Goal: Task Accomplishment & Management: Manage account settings

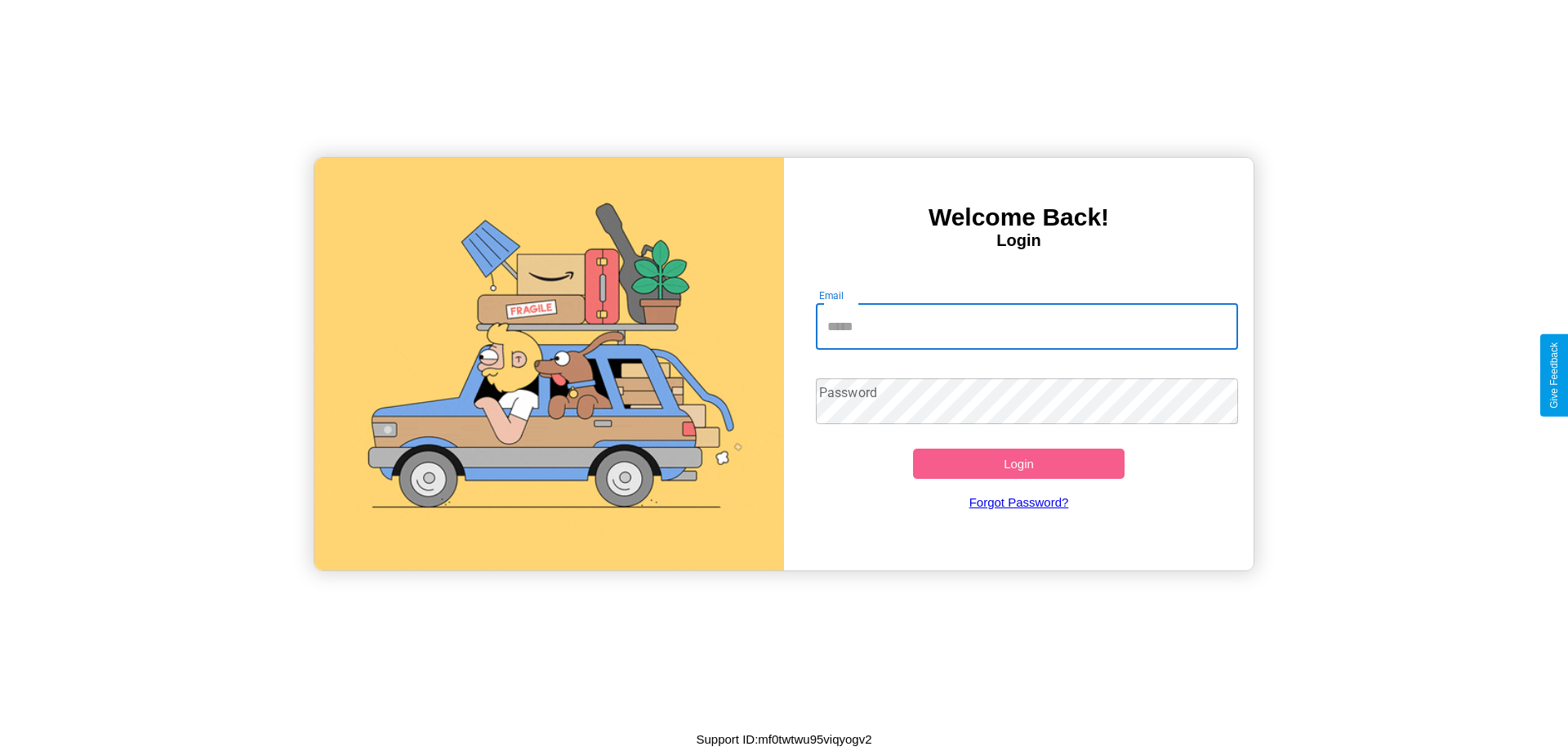
click at [1026, 326] on input "Email" at bounding box center [1028, 326] width 423 height 45
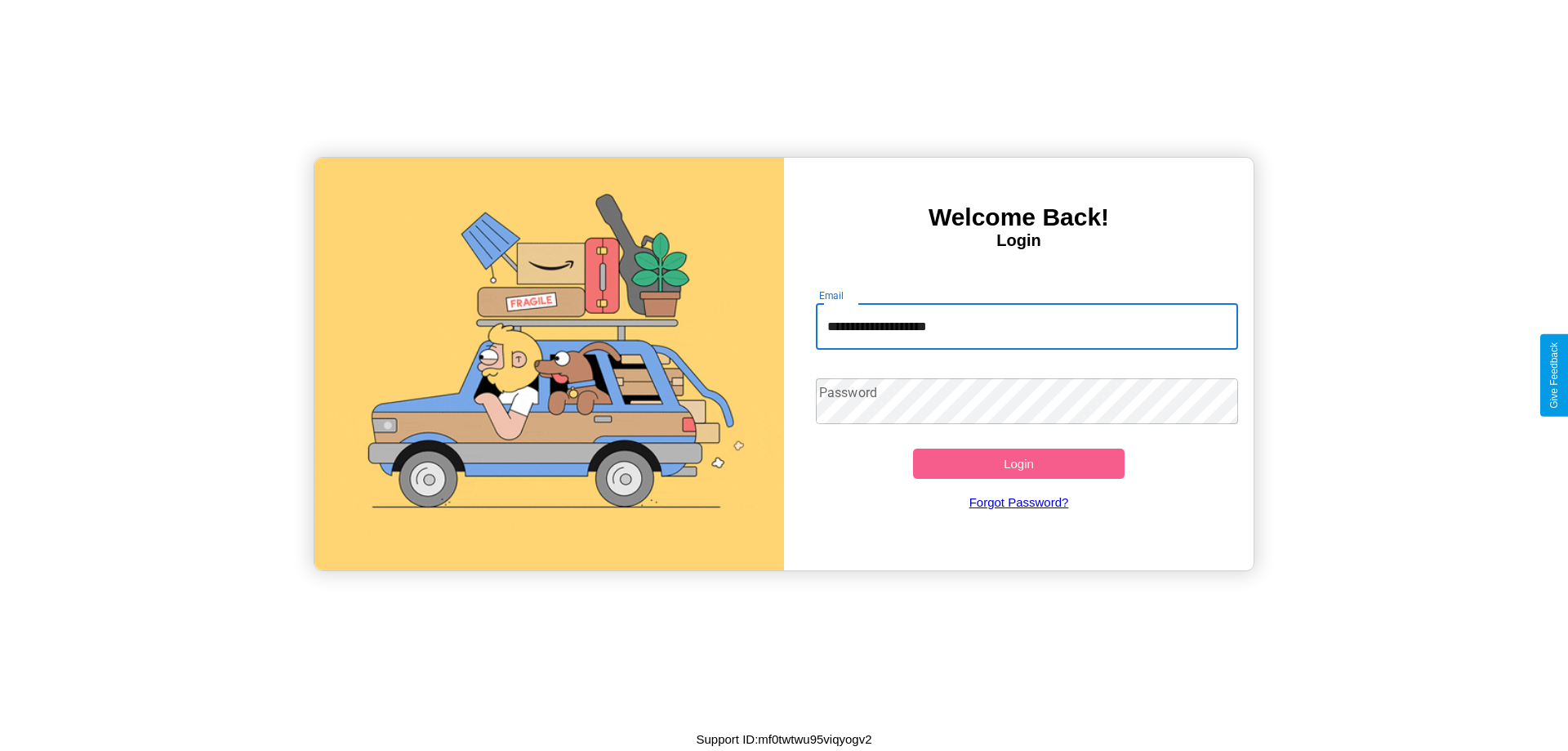
type input "**********"
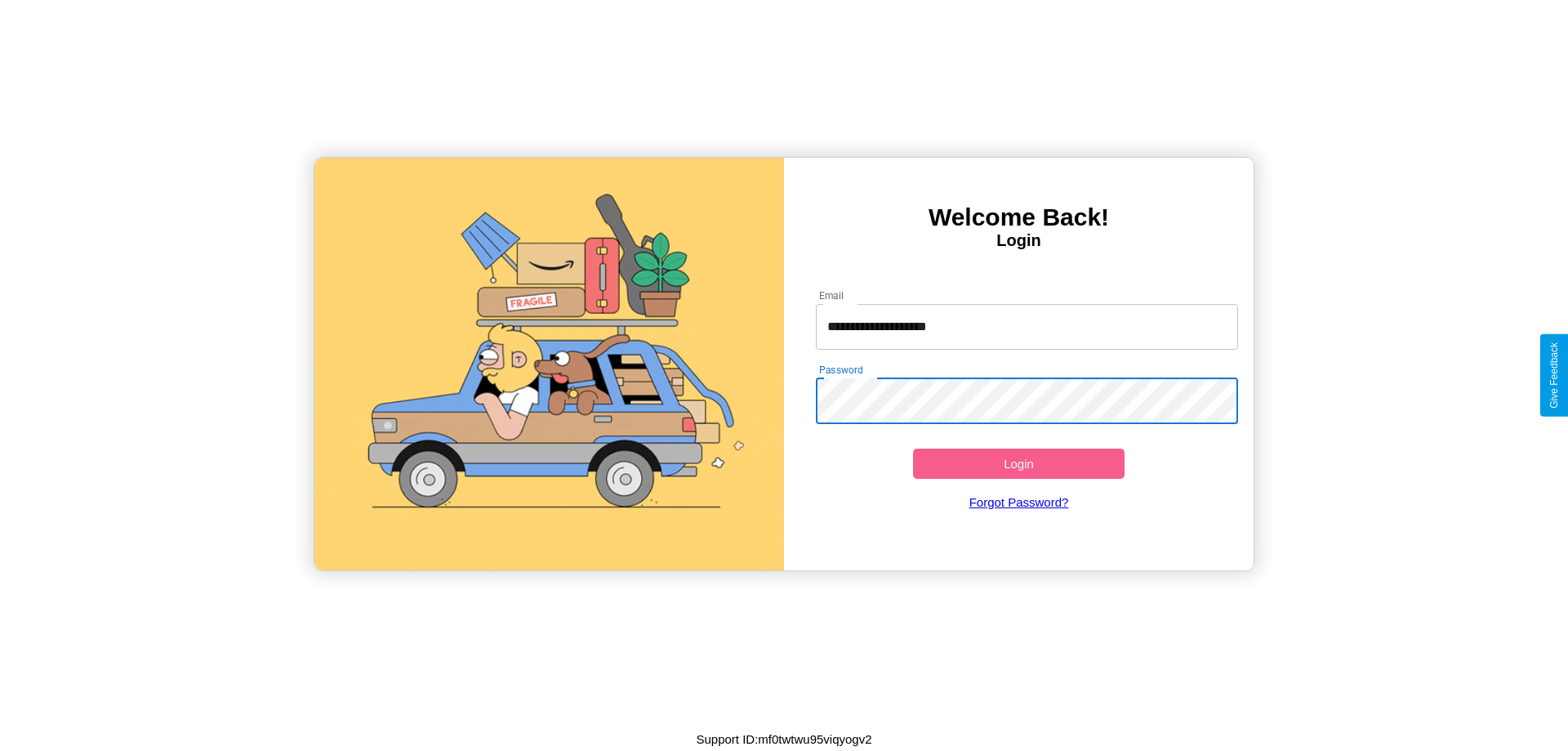
click at [1018, 463] on button "Login" at bounding box center [1019, 463] width 212 height 31
